Goal: Information Seeking & Learning: Learn about a topic

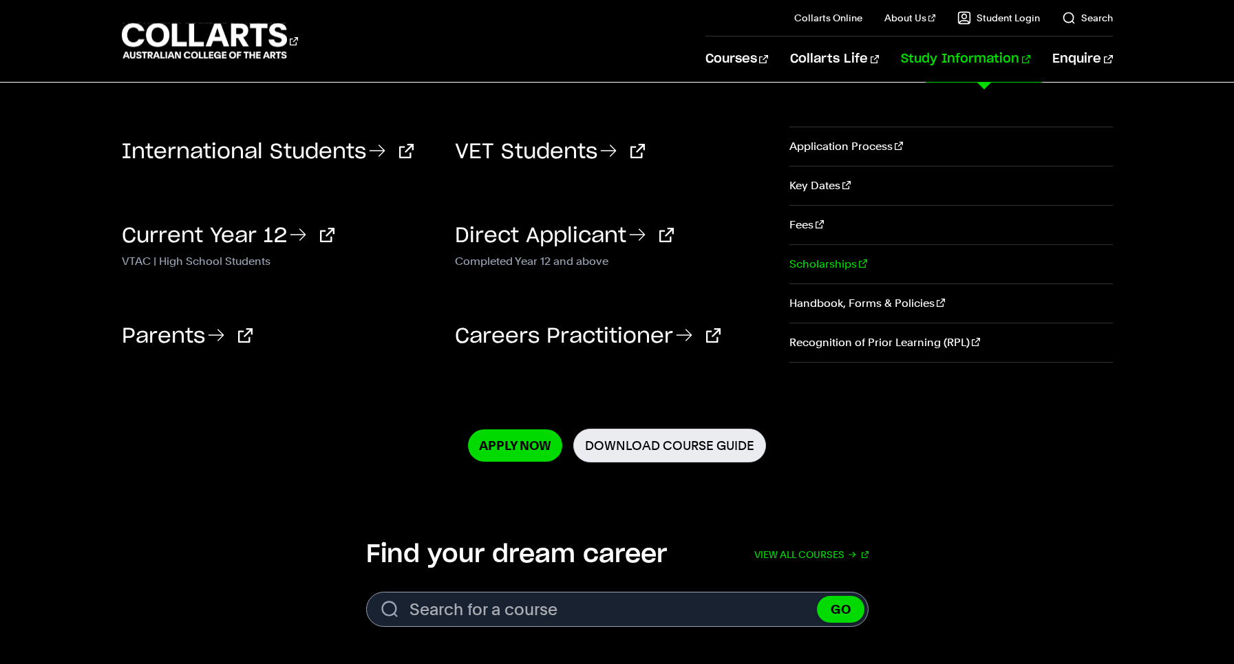
click at [812, 266] on link "Scholarships" at bounding box center [951, 264] width 323 height 39
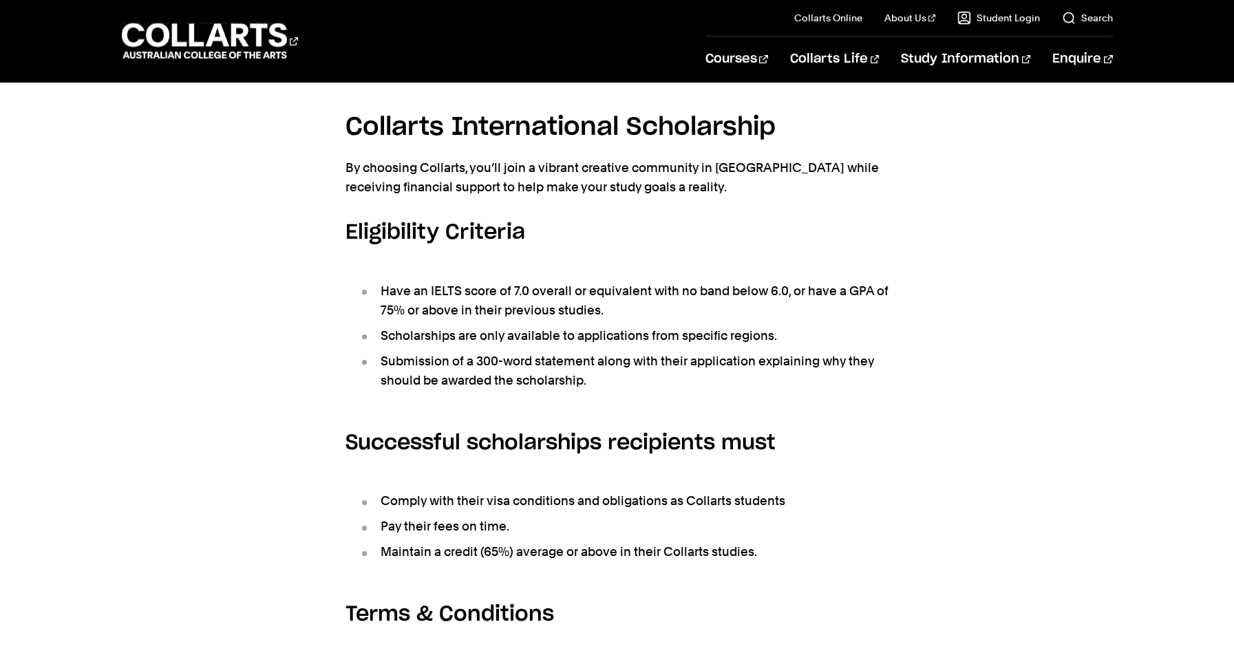
scroll to position [421, 0]
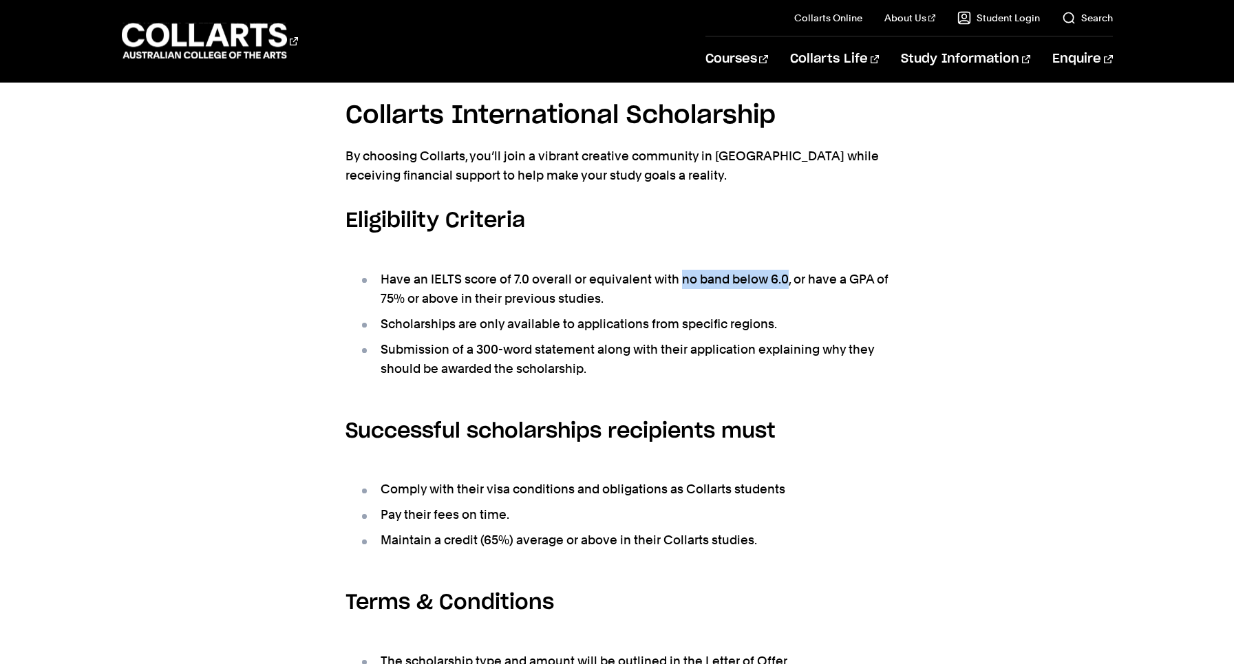
drag, startPoint x: 681, startPoint y: 275, endPoint x: 785, endPoint y: 277, distance: 104.0
click at [785, 277] on li "Have an IELTS score of 7.0 overall or equivalent with no band below 6.0, or hav…" at bounding box center [624, 289] width 530 height 39
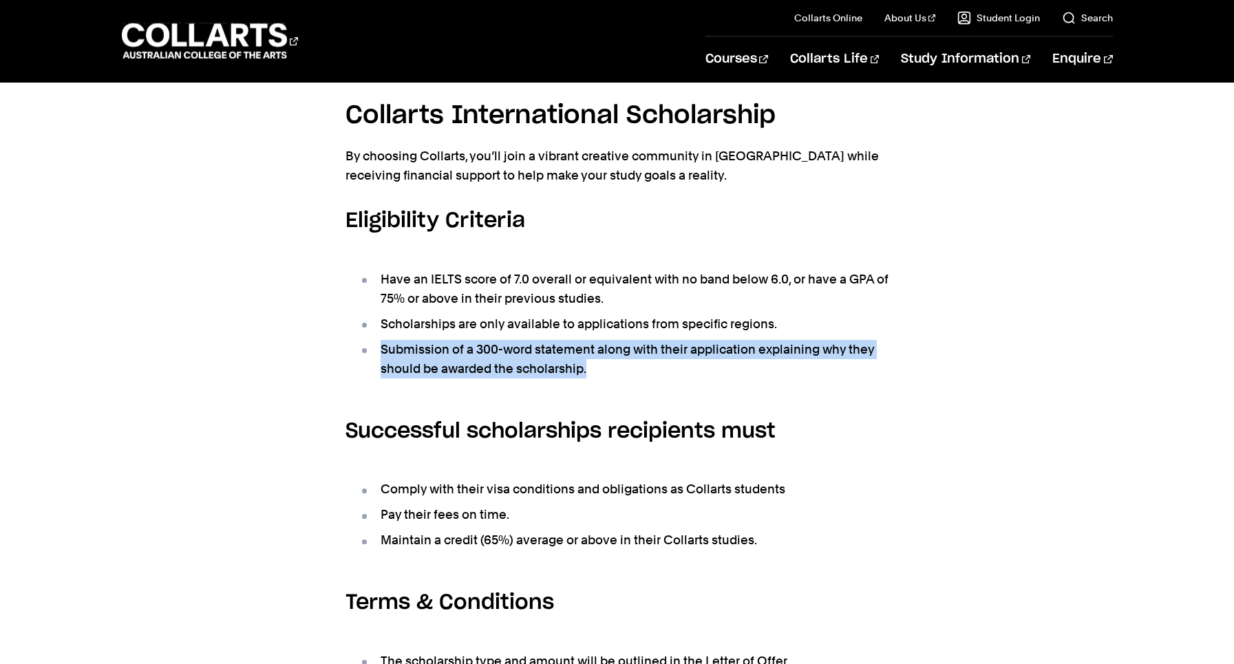
drag, startPoint x: 607, startPoint y: 365, endPoint x: 364, endPoint y: 336, distance: 245.4
click at [364, 336] on ul "Have an IELTS score of 7.0 overall or equivalent with no band below 6.0, or hav…" at bounding box center [618, 324] width 544 height 143
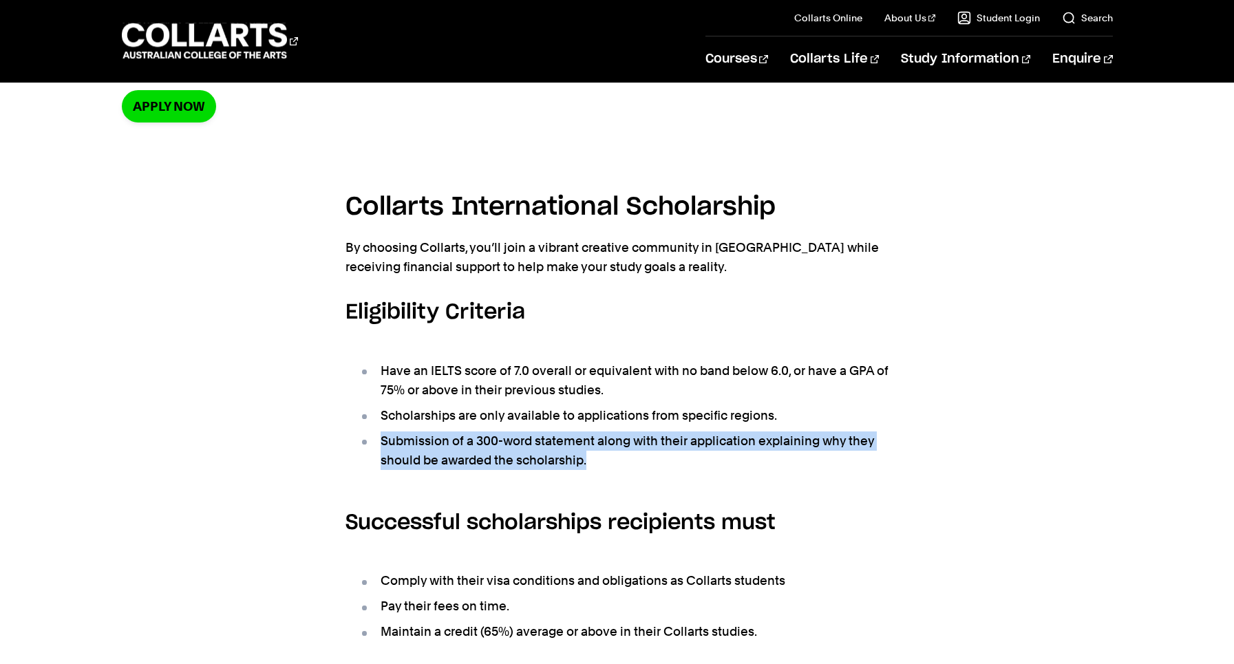
scroll to position [330, 0]
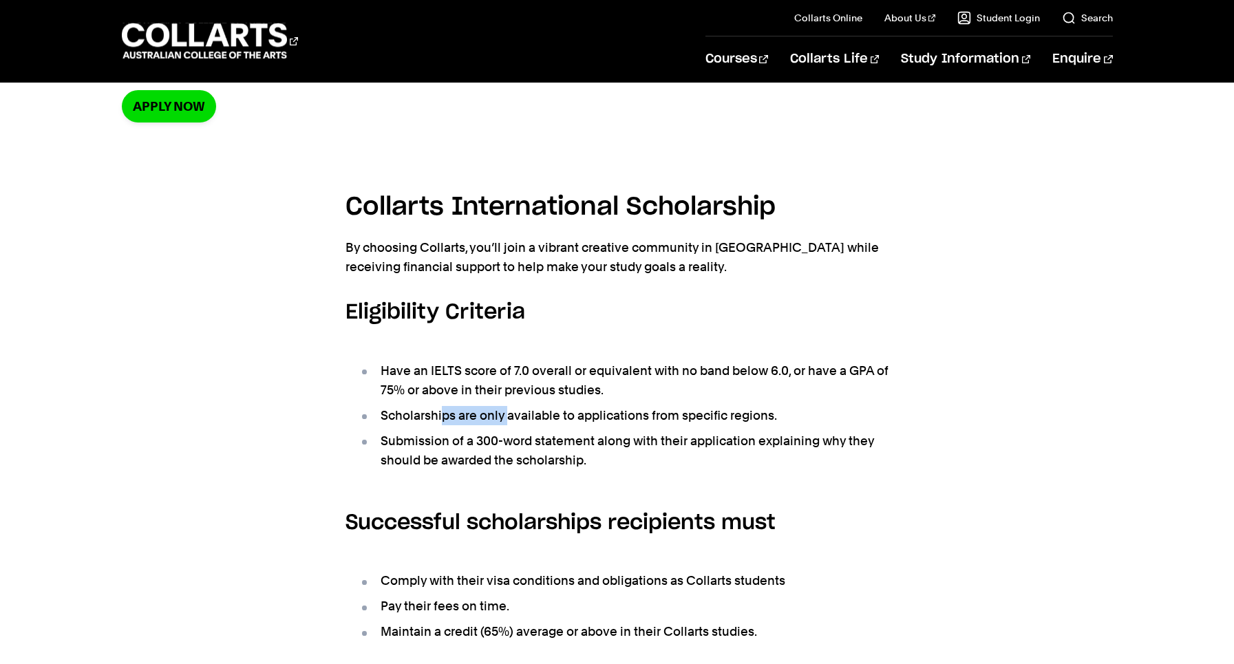
drag, startPoint x: 441, startPoint y: 412, endPoint x: 516, endPoint y: 420, distance: 76.1
click at [516, 420] on li "Scholarships are only available to applications from specific regions." at bounding box center [624, 415] width 530 height 19
click at [465, 414] on li "Scholarships are only available to applications from specific regions." at bounding box center [624, 415] width 530 height 19
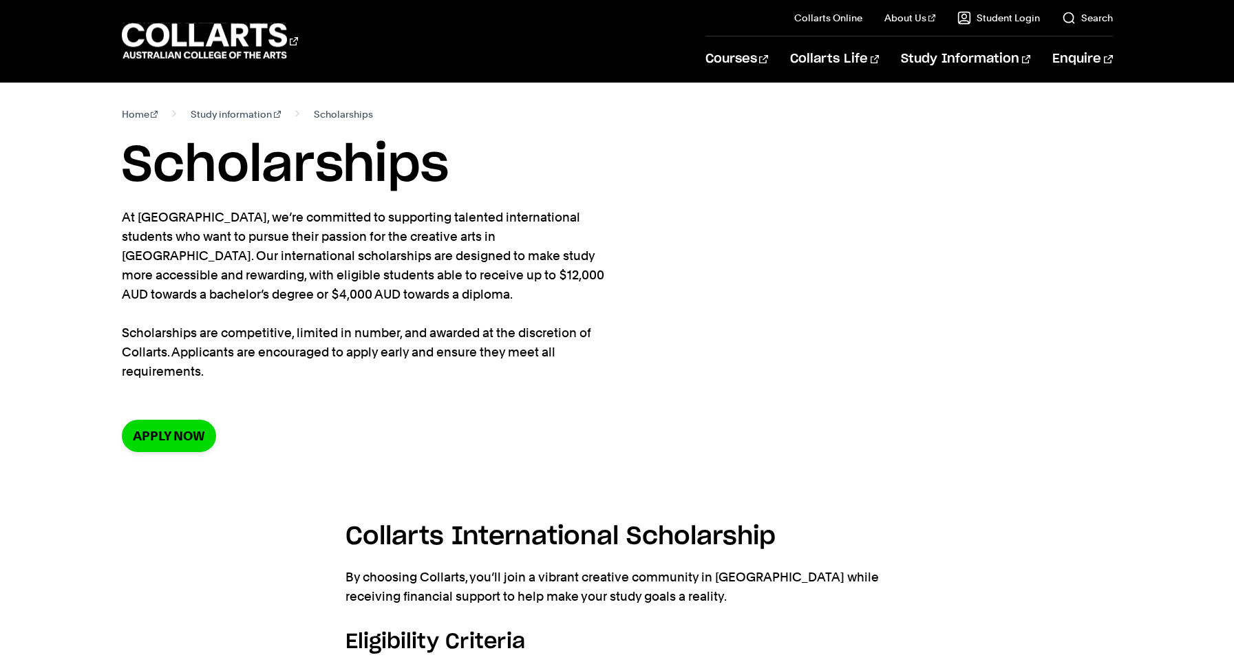
scroll to position [0, 0]
click at [159, 432] on link "Apply now" at bounding box center [169, 436] width 94 height 32
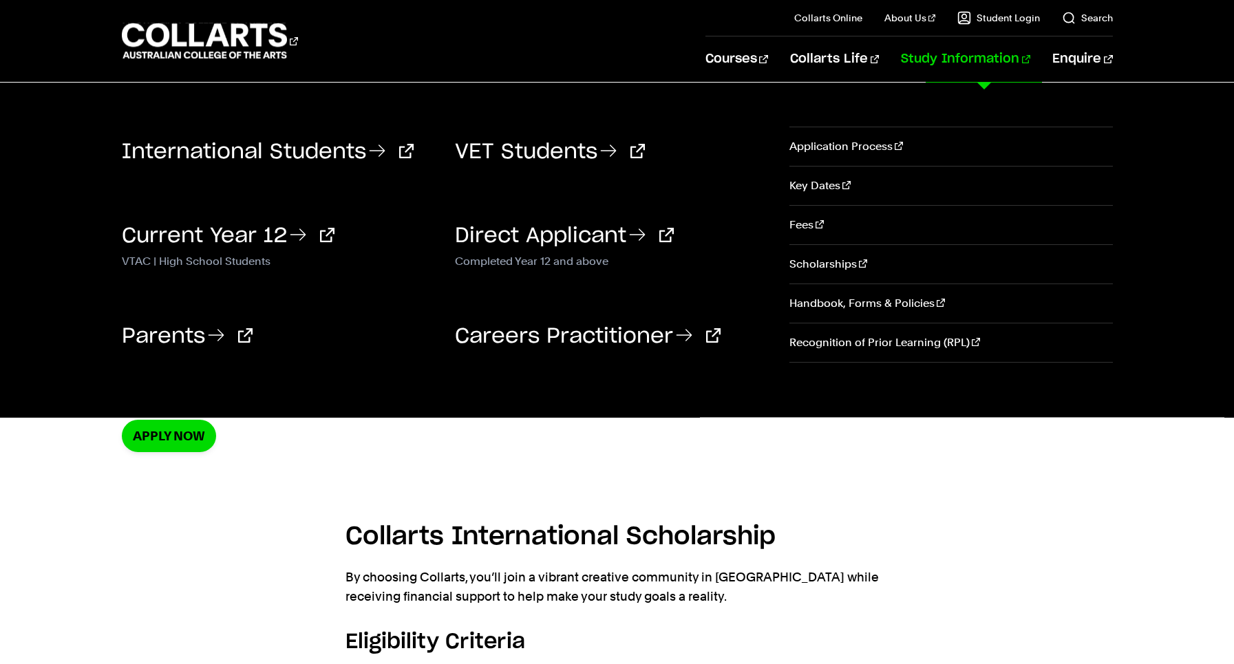
click at [943, 57] on link "Study Information" at bounding box center [965, 58] width 129 height 45
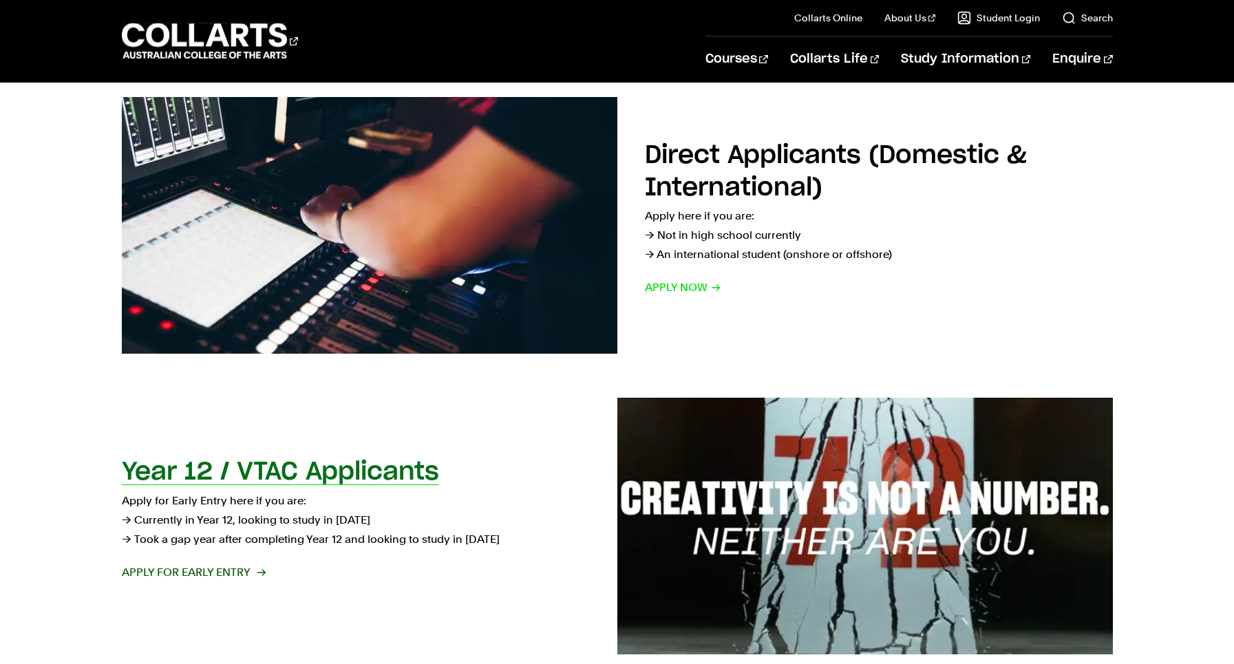
scroll to position [189, 0]
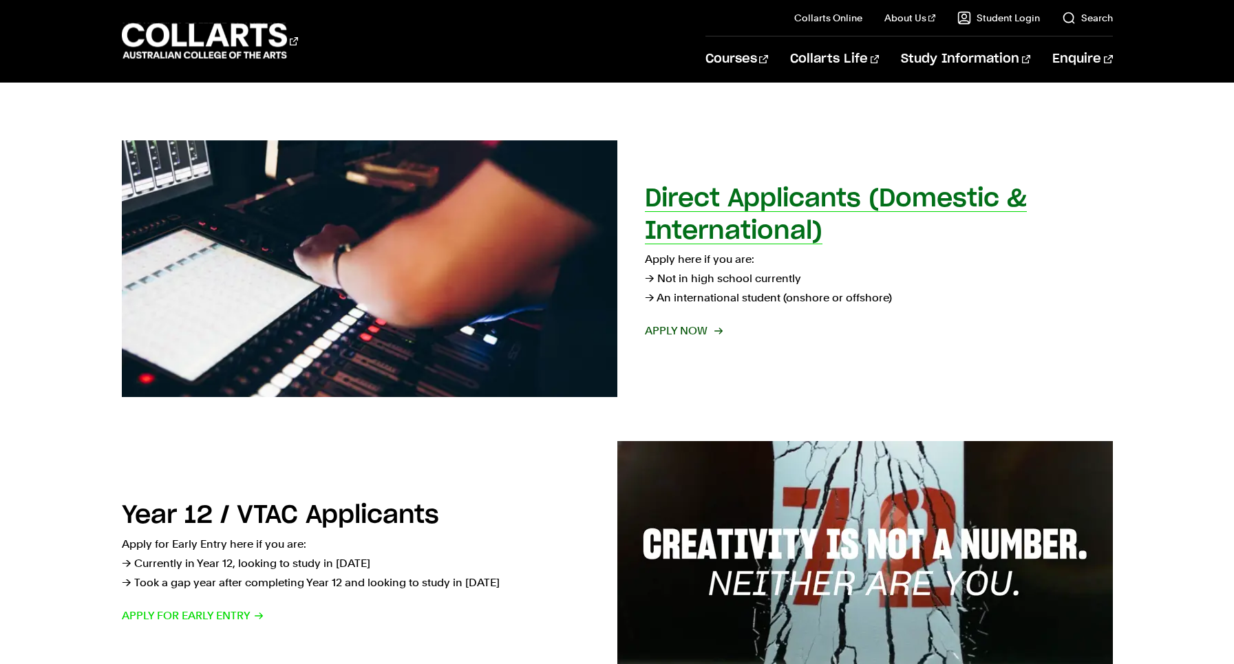
click at [684, 252] on p "Apply here if you are: → Not in high school currently → An international studen…" at bounding box center [879, 279] width 468 height 58
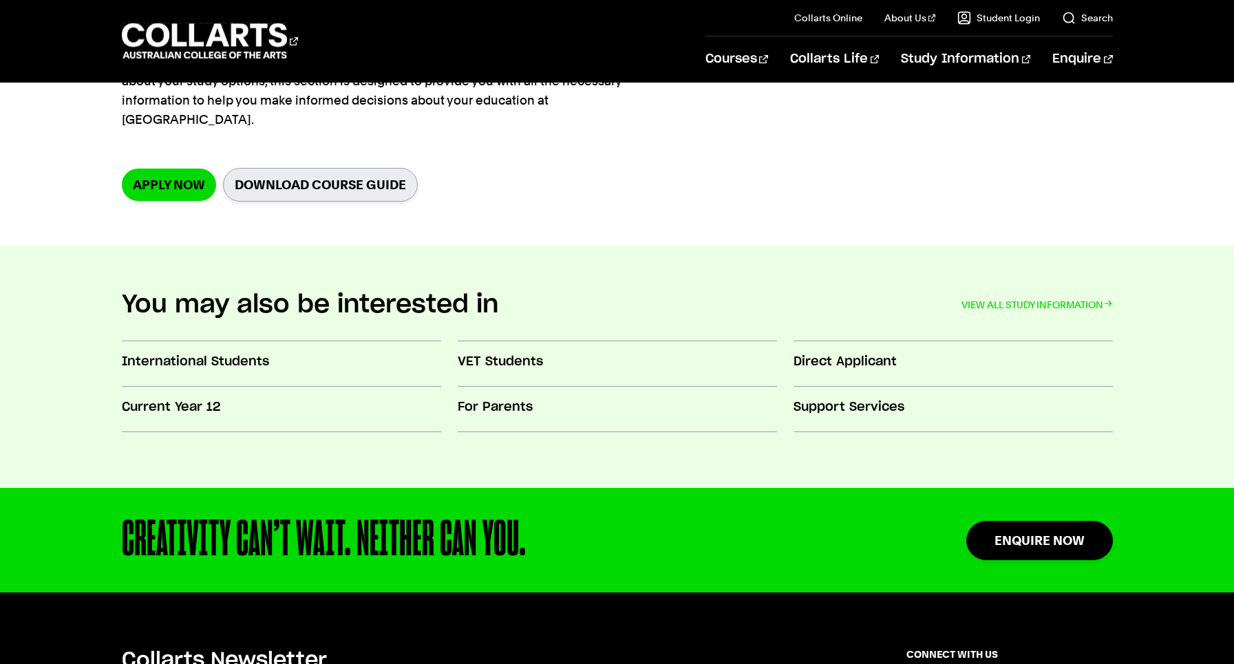
scroll to position [310, 0]
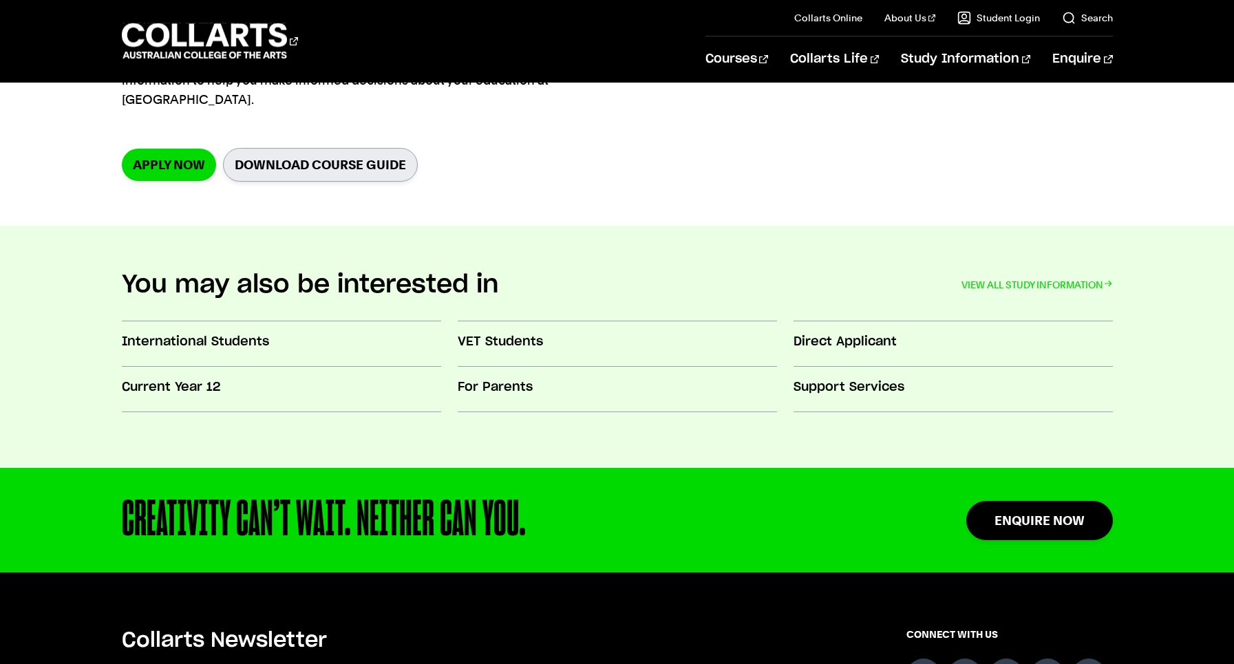
click at [328, 148] on link "Download Course Guide" at bounding box center [320, 165] width 195 height 34
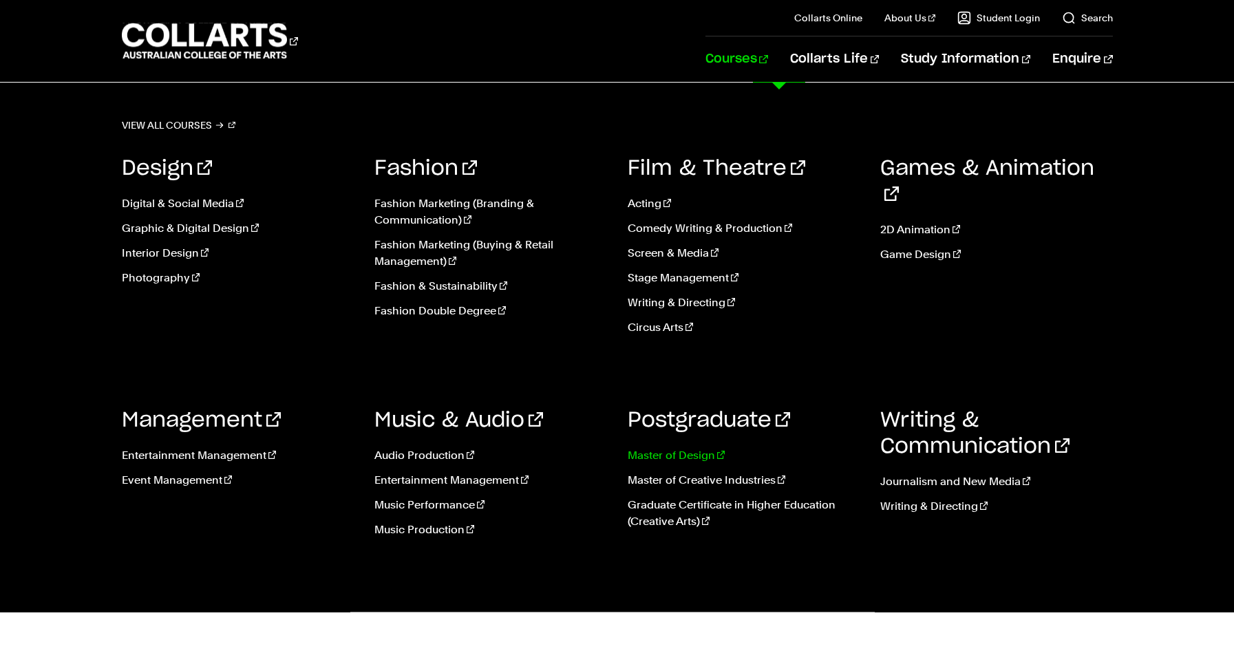
click at [692, 463] on link "Master of Design" at bounding box center [744, 456] width 233 height 17
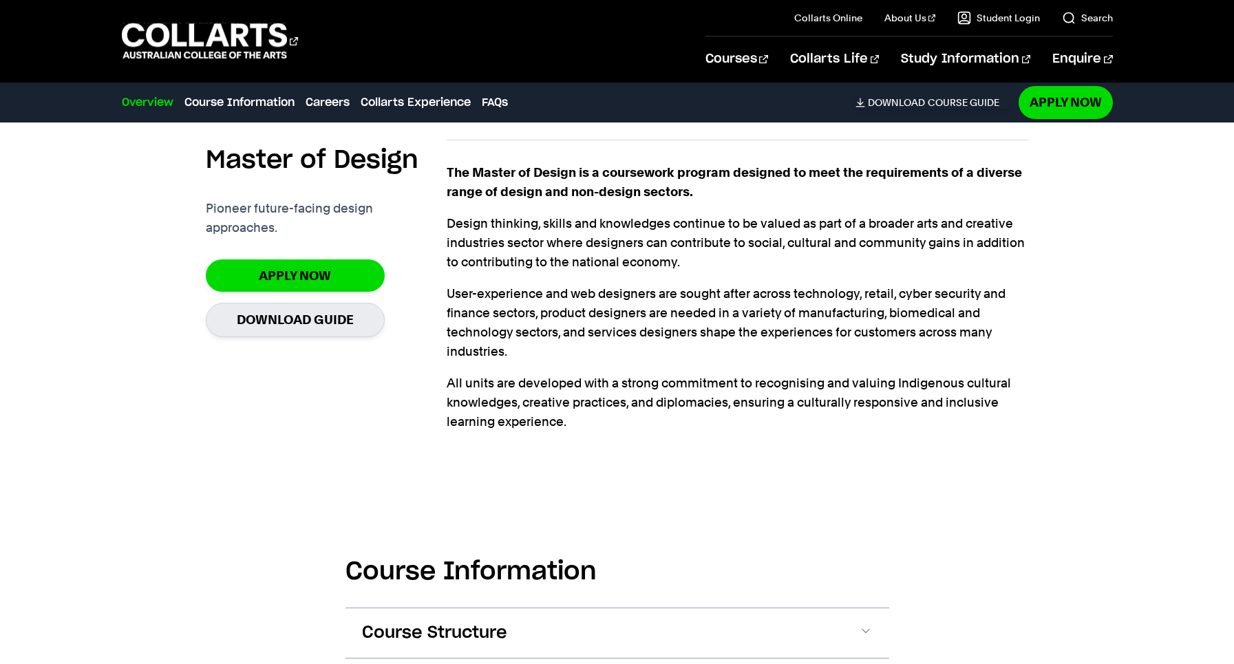
scroll to position [386, 0]
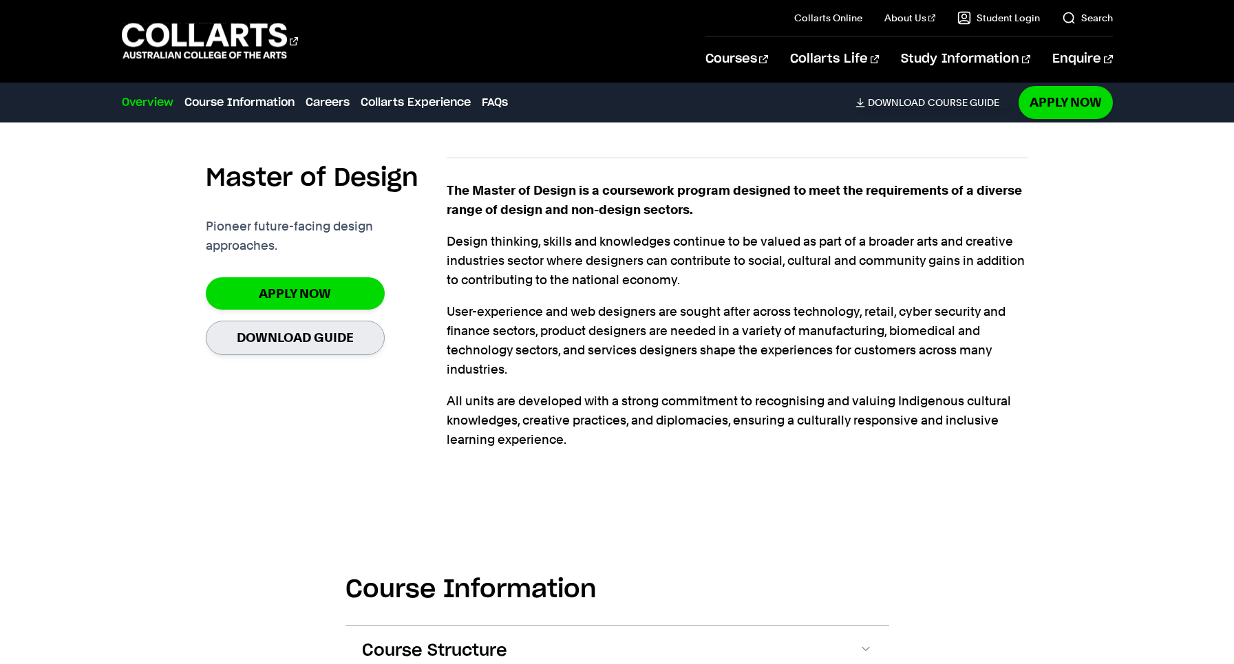
click at [331, 332] on link "Download Guide" at bounding box center [295, 338] width 179 height 34
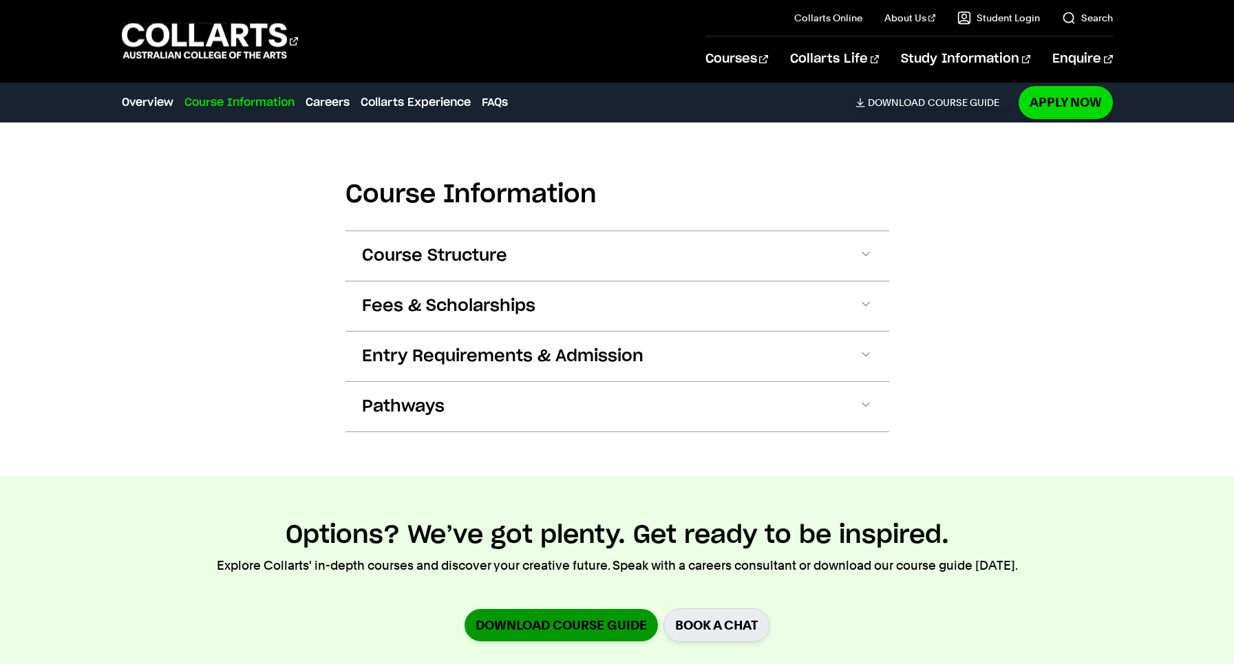
scroll to position [772, 0]
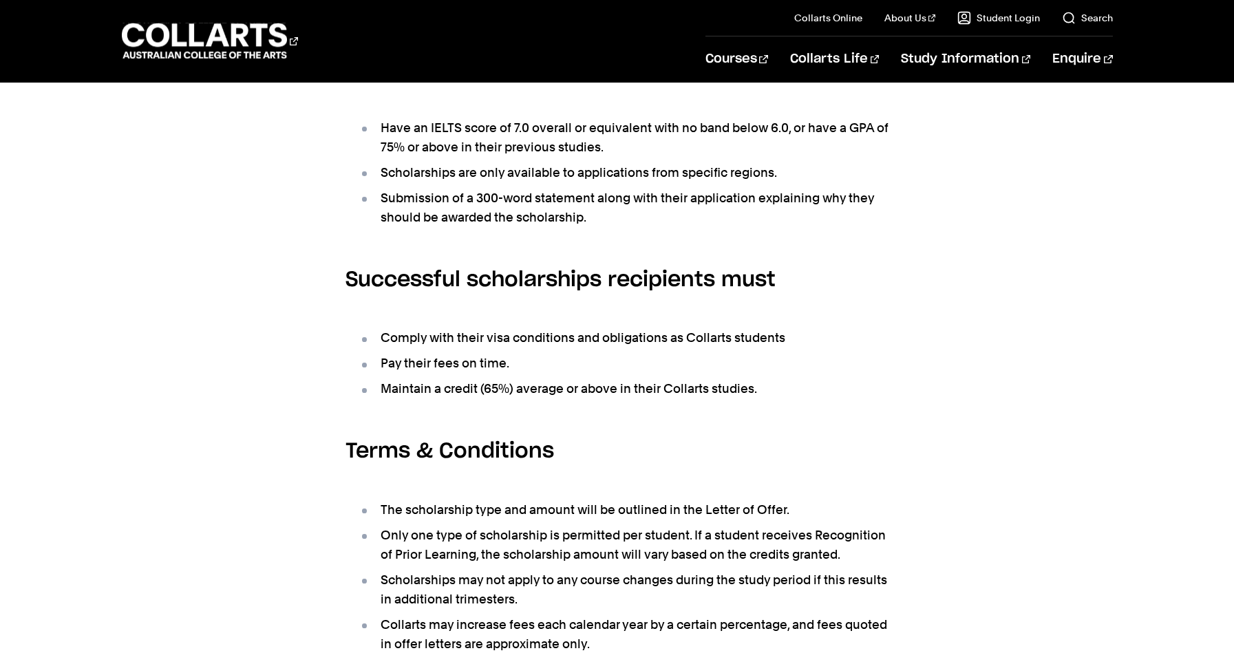
scroll to position [571, 0]
